Goal: Find specific page/section: Find specific page/section

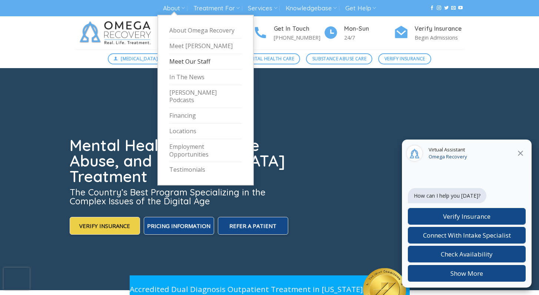
click at [191, 59] on link "Meet Our Staff" at bounding box center [205, 62] width 73 height 16
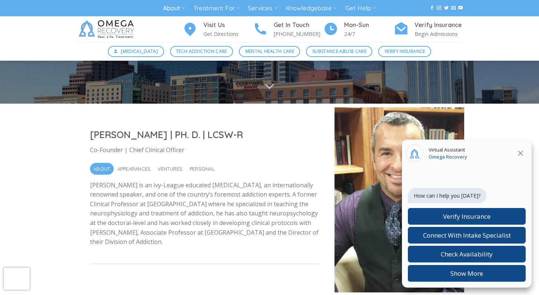
scroll to position [111, 0]
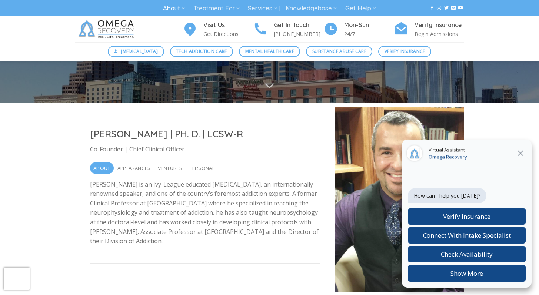
click at [522, 151] on icon "Close" at bounding box center [519, 153] width 5 height 5
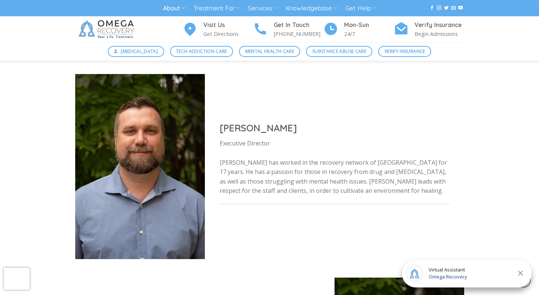
scroll to position [138, 0]
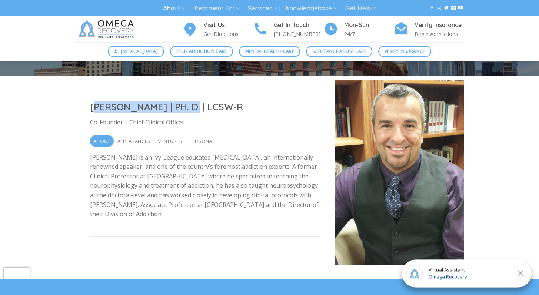
drag, startPoint x: 87, startPoint y: 104, endPoint x: 185, endPoint y: 110, distance: 98.6
click at [185, 110] on div "Dr. Nicholas Kardaras | PH. D. | LCSW-R Co-Founder | Chief Clinical Officer Abo…" at bounding box center [204, 172] width 259 height 172
copy h2 "Dr. Nicholas Kardaras"
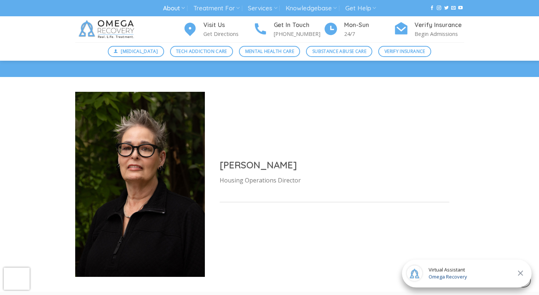
scroll to position [3667, 0]
